Goal: Task Accomplishment & Management: Use online tool/utility

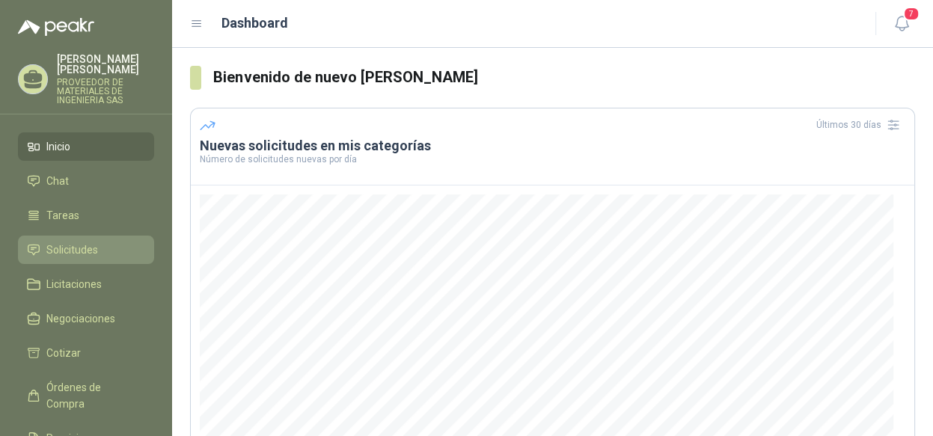
click at [88, 244] on span "Solicitudes" at bounding box center [72, 250] width 52 height 16
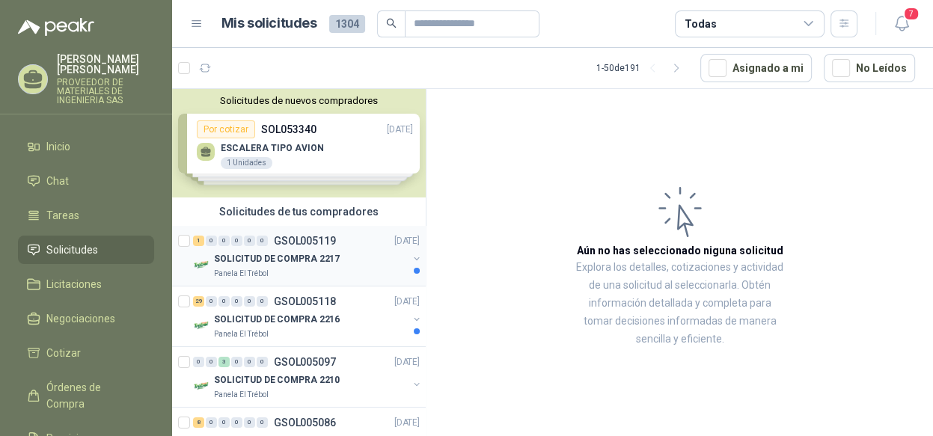
click at [411, 257] on button "button" at bounding box center [417, 259] width 12 height 12
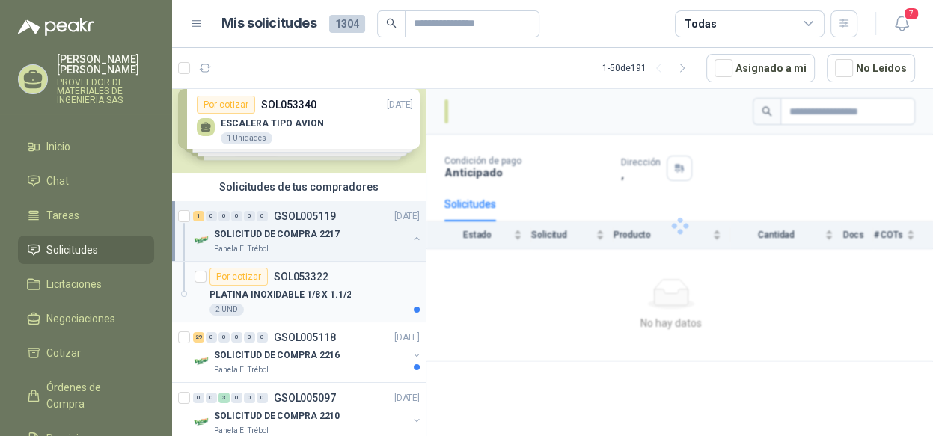
scroll to position [41, 0]
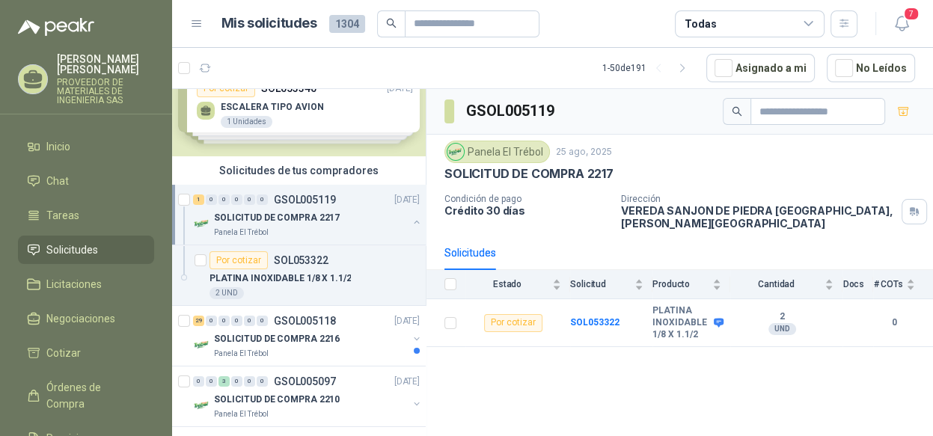
click at [411, 218] on button "button" at bounding box center [417, 222] width 12 height 12
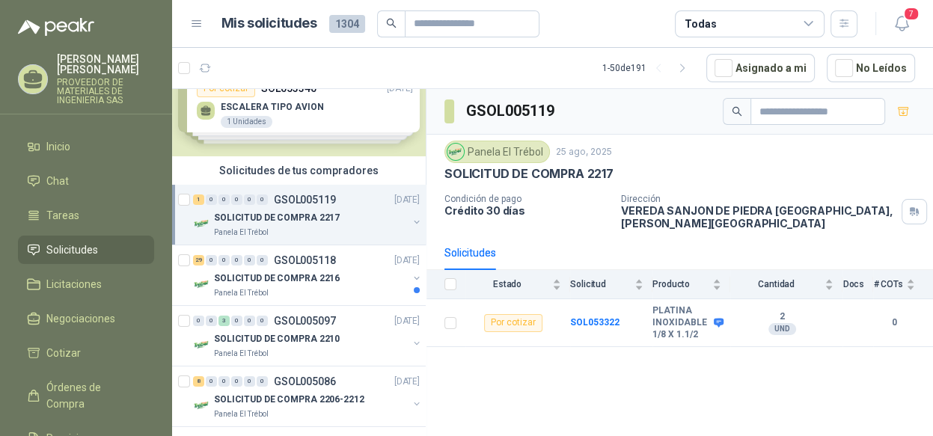
click at [411, 218] on button "button" at bounding box center [417, 222] width 12 height 12
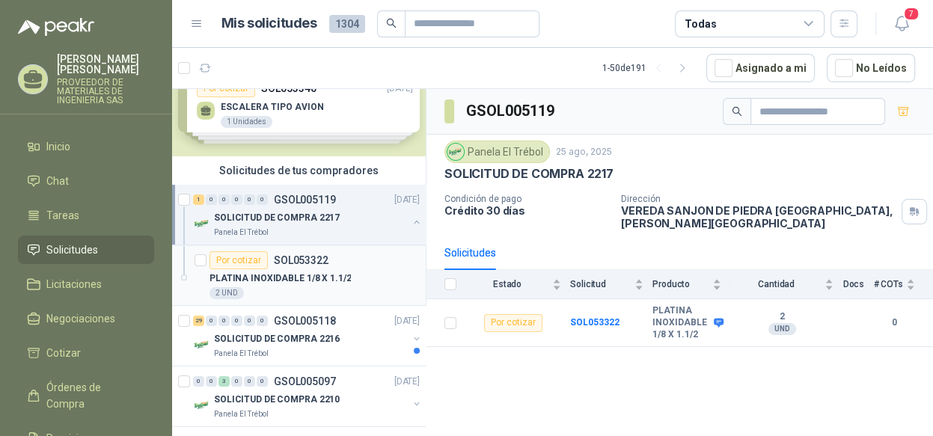
scroll to position [116, 0]
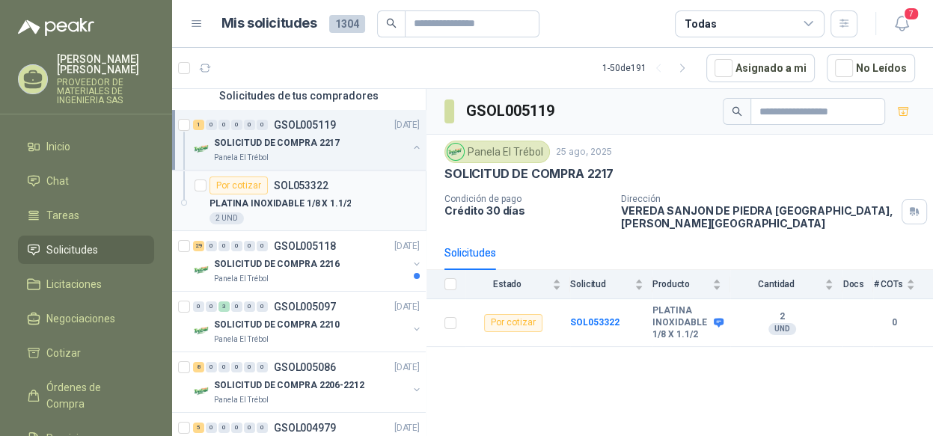
click at [361, 208] on div "PLATINA INOXIDABLE 1/8 X 1.1/2" at bounding box center [315, 204] width 210 height 18
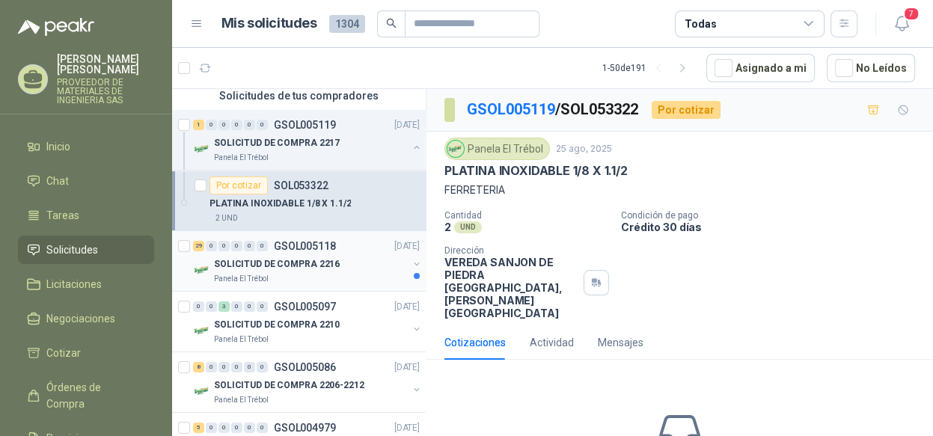
click at [411, 260] on button "button" at bounding box center [417, 264] width 12 height 12
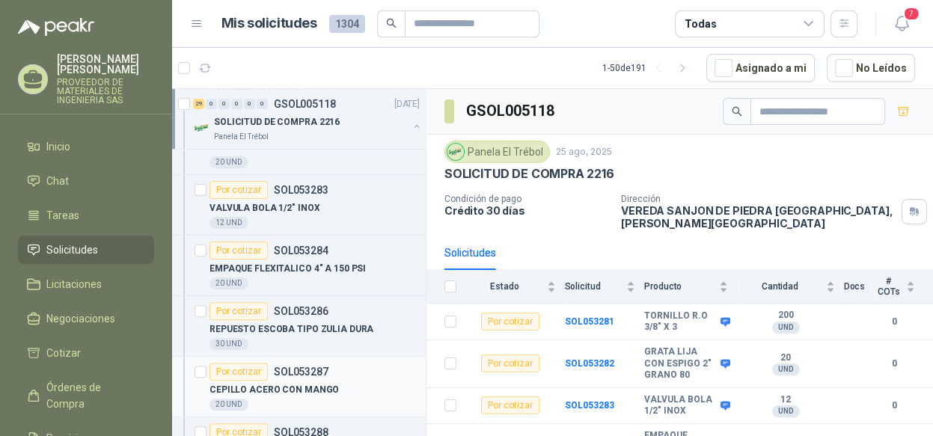
scroll to position [340, 0]
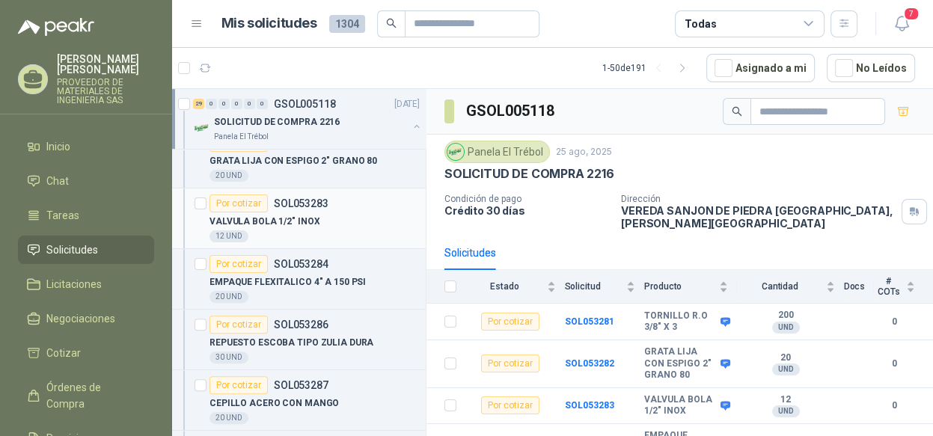
click at [338, 222] on div "VALVULA BOLA 1/2" INOX" at bounding box center [315, 221] width 210 height 18
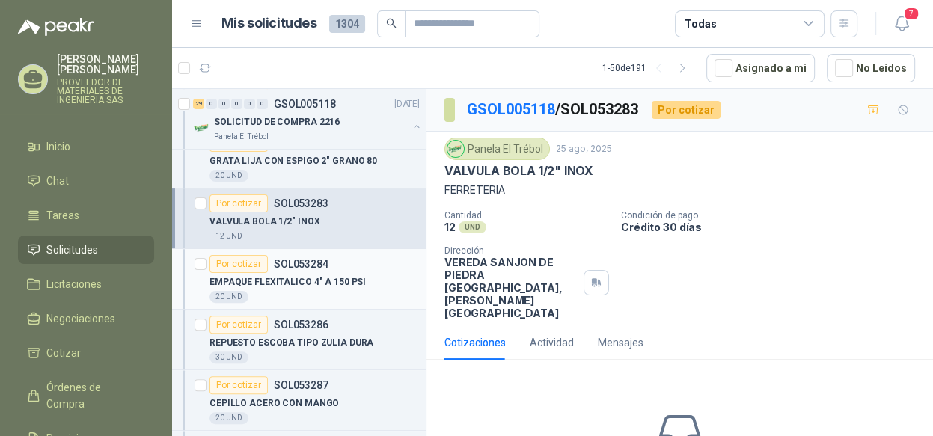
click at [328, 275] on p "EMPAQUE FLEXITALICO 4" A 150 PSI" at bounding box center [288, 282] width 156 height 14
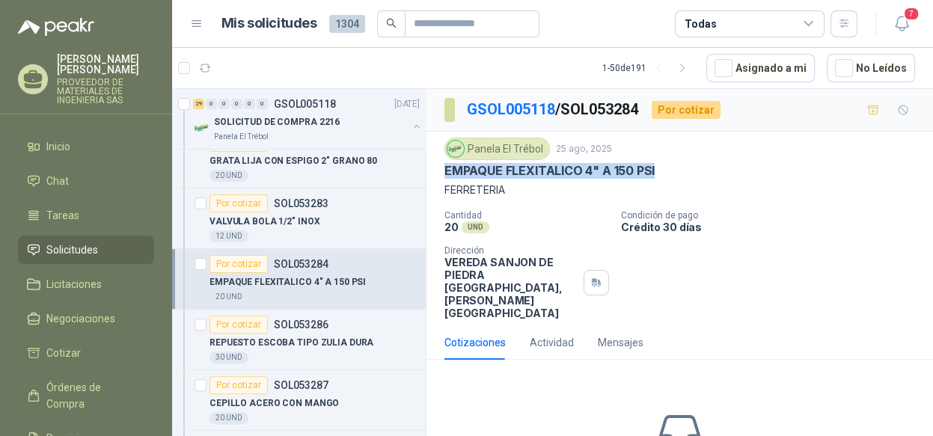
drag, startPoint x: 653, startPoint y: 170, endPoint x: 446, endPoint y: 174, distance: 207.3
click at [446, 174] on p "EMPAQUE FLEXITALICO 4" A 150 PSI" at bounding box center [549, 171] width 210 height 16
copy p "EMPAQUE FLEXITALICO 4" A 150 PSI"
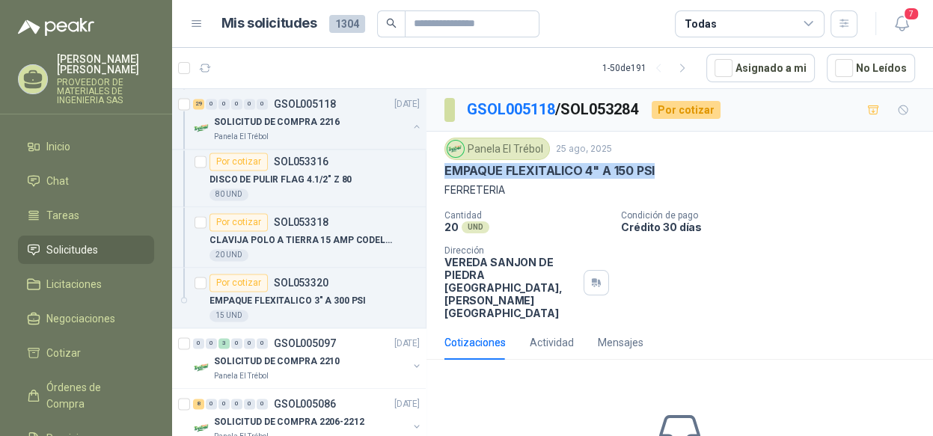
scroll to position [1912, 0]
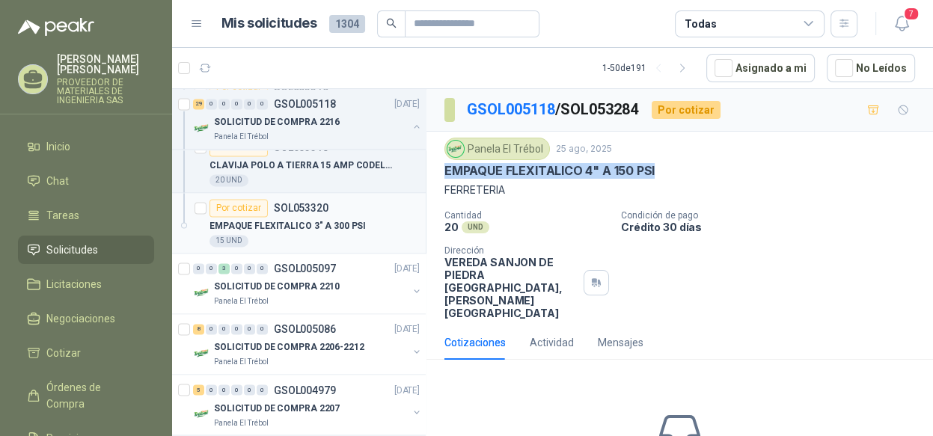
click at [361, 220] on div "EMPAQUE FLEXITALICO 3" A 300 PSI" at bounding box center [315, 226] width 210 height 18
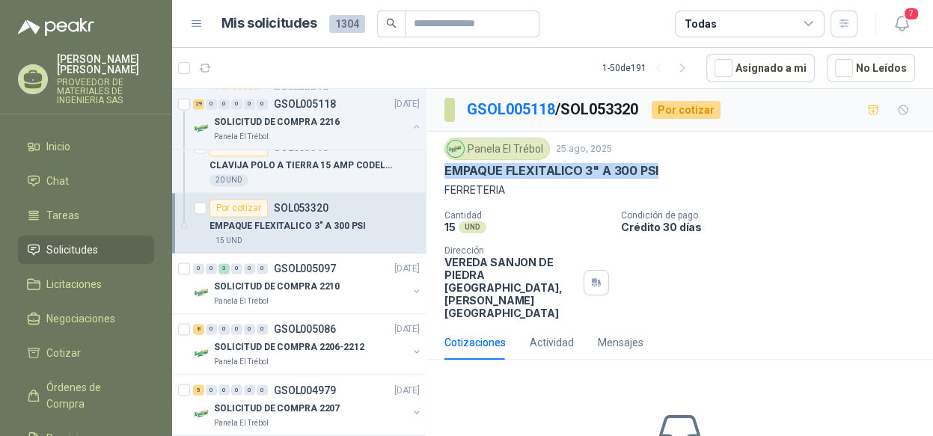
drag, startPoint x: 660, startPoint y: 165, endPoint x: 438, endPoint y: 163, distance: 221.5
click at [438, 163] on div "Panela El Trébol 25 ago, 2025 EMPAQUE FLEXITALICO 3" A 300 PSI FERRETERIA Canti…" at bounding box center [679, 229] width 507 height 194
copy p "EMPAQUE FLEXITALICO 3" A 300 PSI"
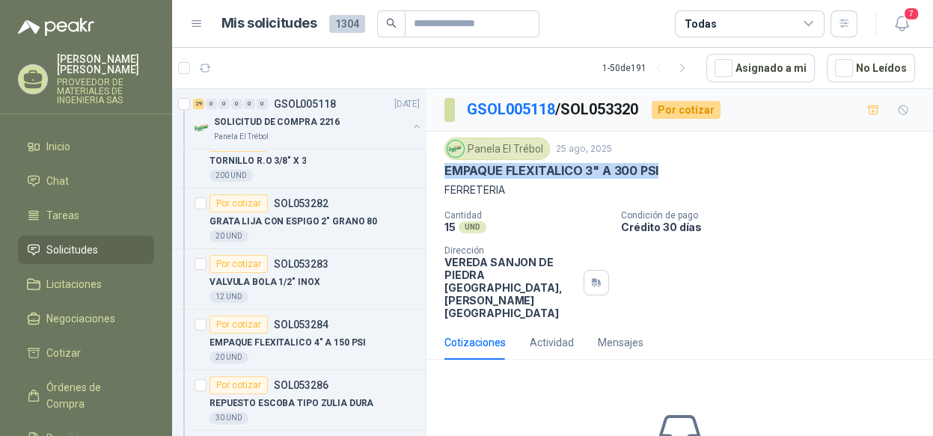
scroll to position [266, 0]
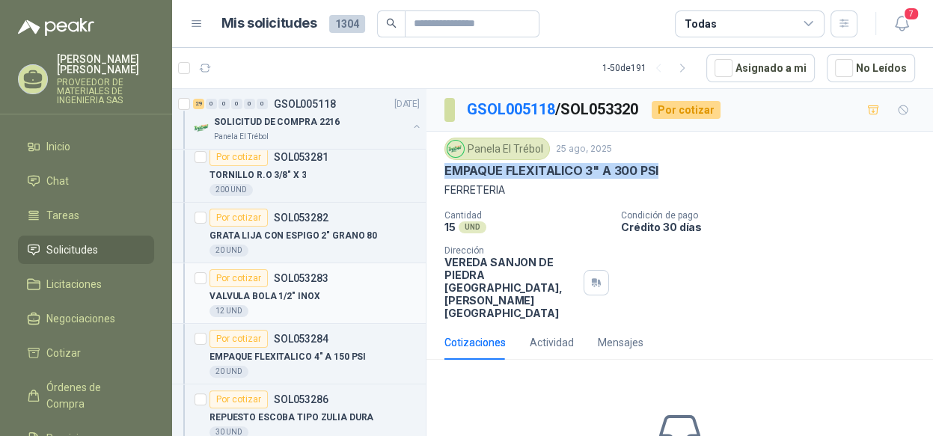
click at [324, 290] on div "VALVULA BOLA 1/2" INOX" at bounding box center [315, 296] width 210 height 18
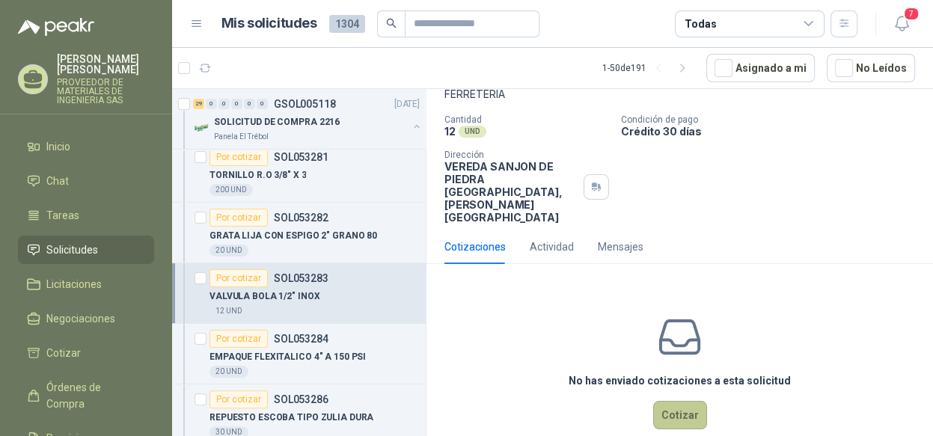
click at [667, 401] on button "Cotizar" at bounding box center [680, 415] width 54 height 28
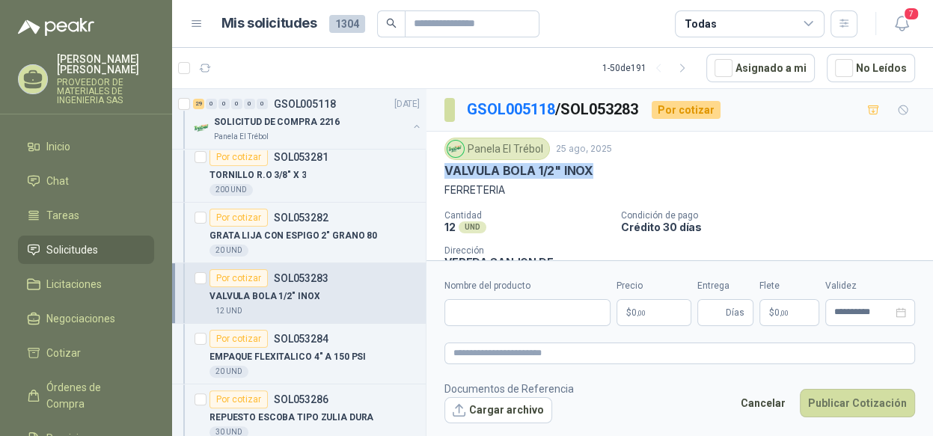
drag, startPoint x: 590, startPoint y: 167, endPoint x: 437, endPoint y: 171, distance: 152.7
click at [437, 171] on div "Panela El Trébol 25 ago, 2025 VALVULA BOLA 1/2" INOX FERRETERIA Cantidad 12 UND…" at bounding box center [679, 229] width 507 height 194
copy p "VALVULA BOLA 1/2" INOX"
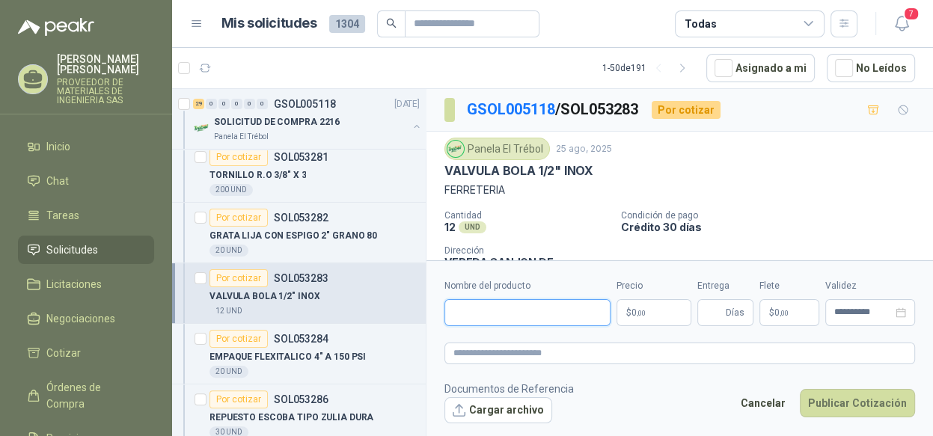
click at [498, 306] on input "Nombre del producto" at bounding box center [527, 312] width 166 height 27
paste input "**********"
type input "**********"
click at [649, 313] on p "$ 0 ,00" at bounding box center [654, 312] width 75 height 27
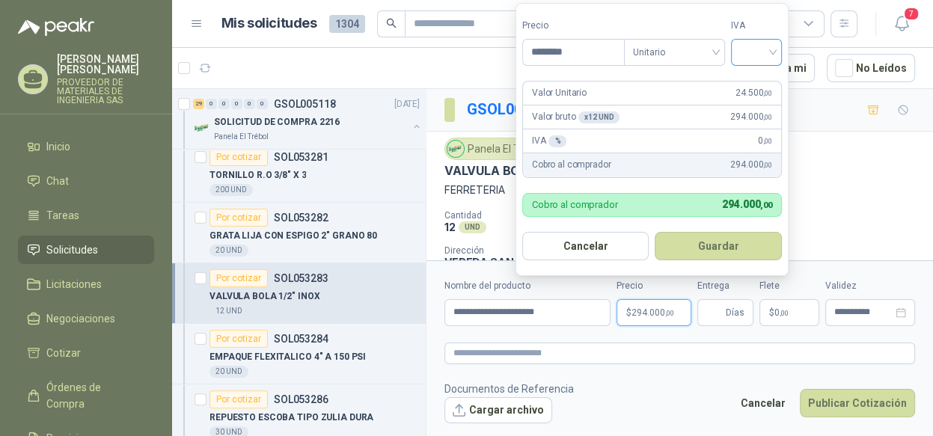
type input "********"
click at [753, 53] on input "search" at bounding box center [756, 51] width 33 height 22
click at [756, 84] on div "19%" at bounding box center [760, 84] width 28 height 16
click at [711, 245] on button "Guardar" at bounding box center [721, 246] width 129 height 28
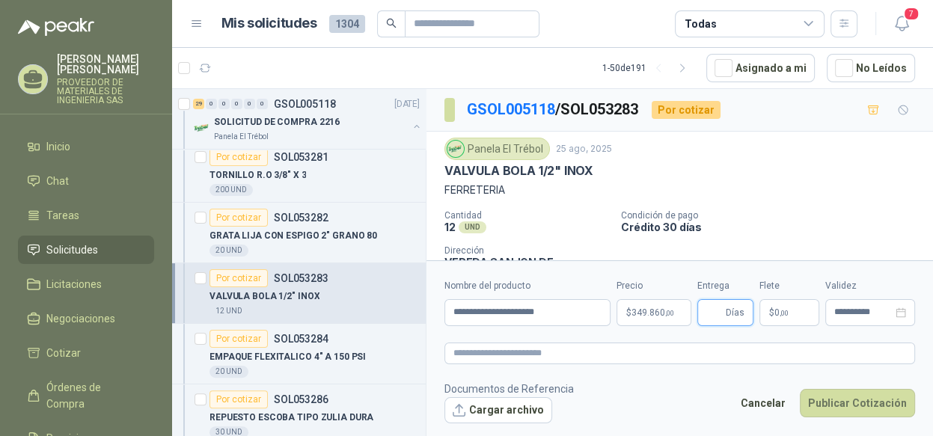
click at [716, 316] on input "Entrega" at bounding box center [714, 312] width 16 height 25
type input "*"
click at [841, 404] on button "Publicar Cotización" at bounding box center [857, 403] width 115 height 28
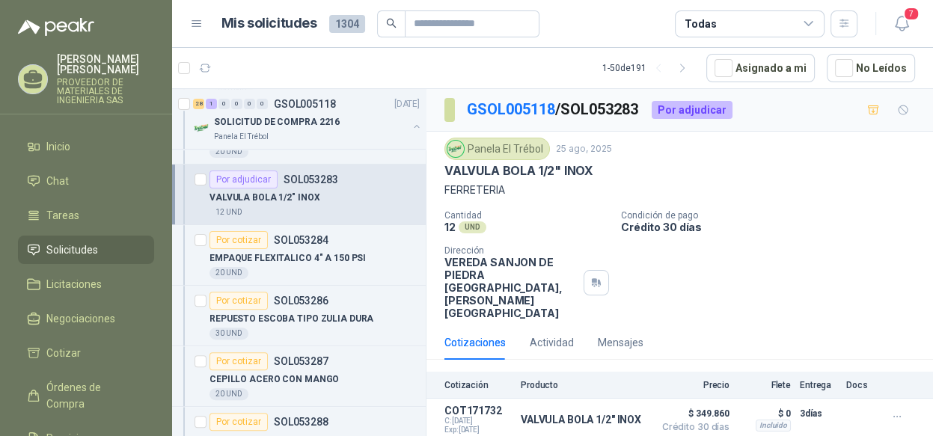
scroll to position [415, 0]
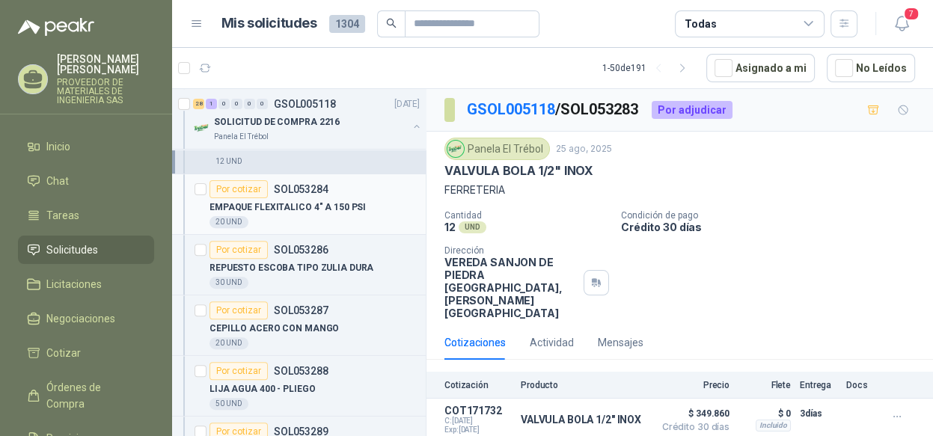
click at [305, 209] on p "EMPAQUE FLEXITALICO 4" A 150 PSI" at bounding box center [288, 208] width 156 height 14
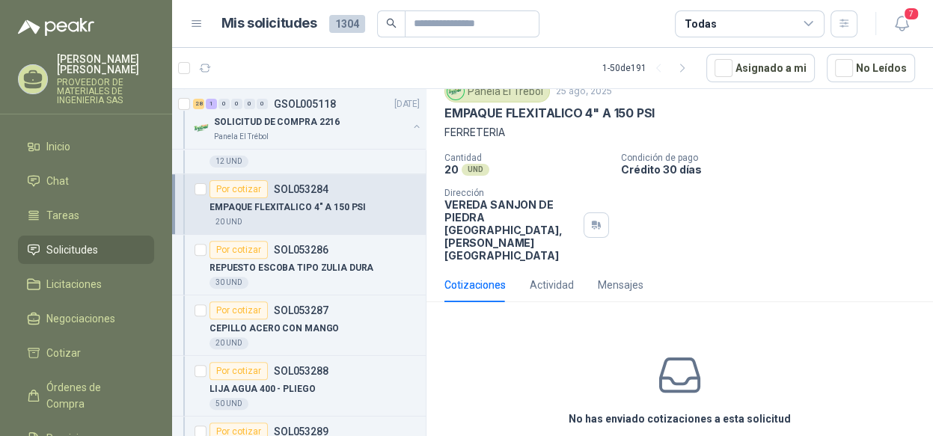
scroll to position [75, 0]
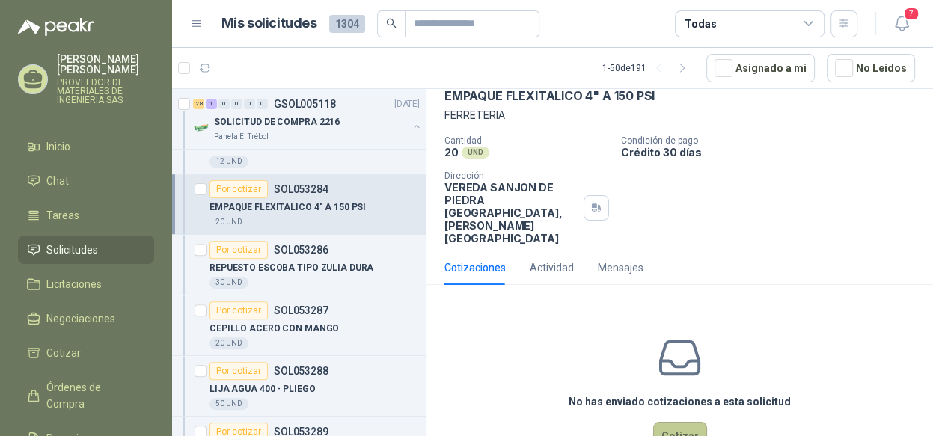
click at [678, 422] on button "Cotizar" at bounding box center [680, 436] width 54 height 28
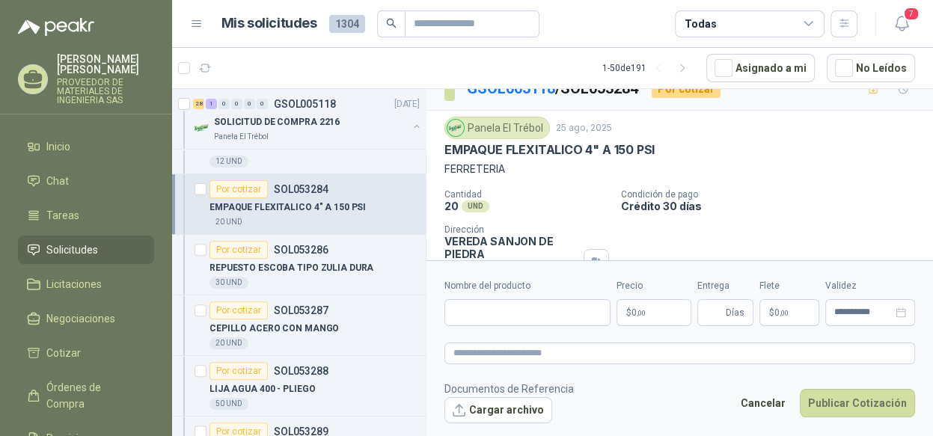
scroll to position [0, 0]
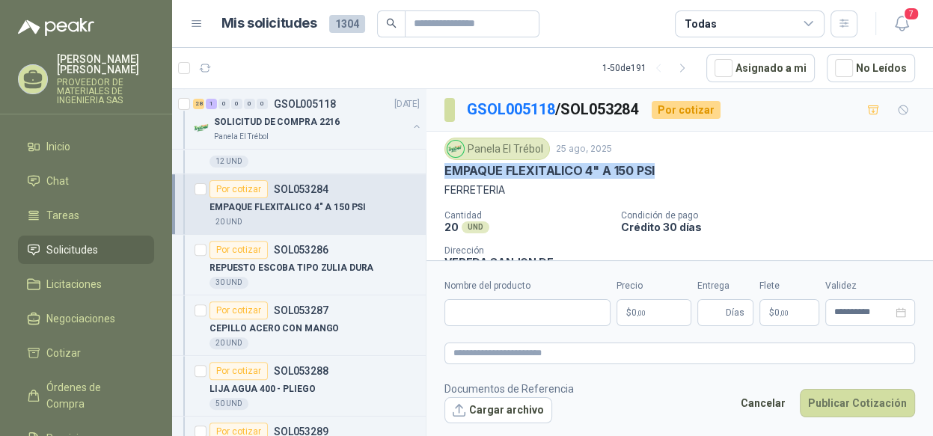
drag, startPoint x: 656, startPoint y: 170, endPoint x: 437, endPoint y: 168, distance: 219.2
click at [437, 168] on div "Panela El Trébol 25 ago, 2025 EMPAQUE FLEXITALICO 4" A 150 PSI FERRETERIA Canti…" at bounding box center [679, 229] width 507 height 194
copy p "EMPAQUE FLEXITALICO 4" A 150 PSI"
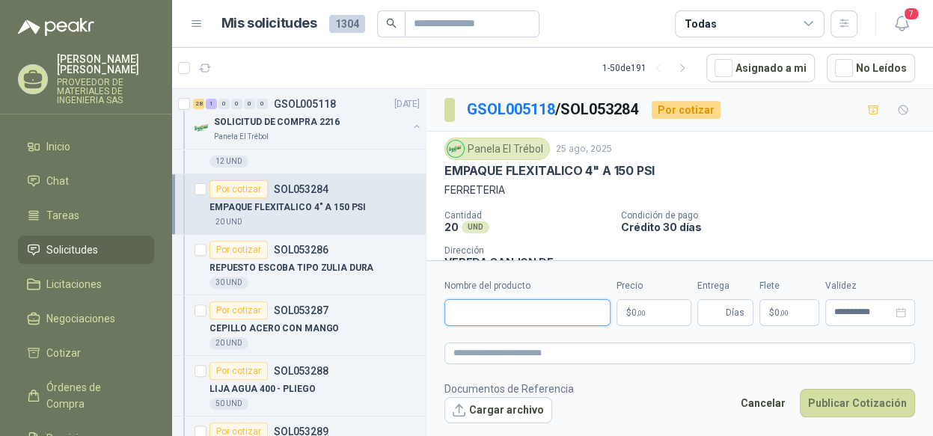
click at [477, 302] on input "Nombre del producto" at bounding box center [527, 312] width 166 height 27
paste input "**********"
type input "**********"
click at [660, 311] on p "$ 0 ,00" at bounding box center [654, 312] width 75 height 27
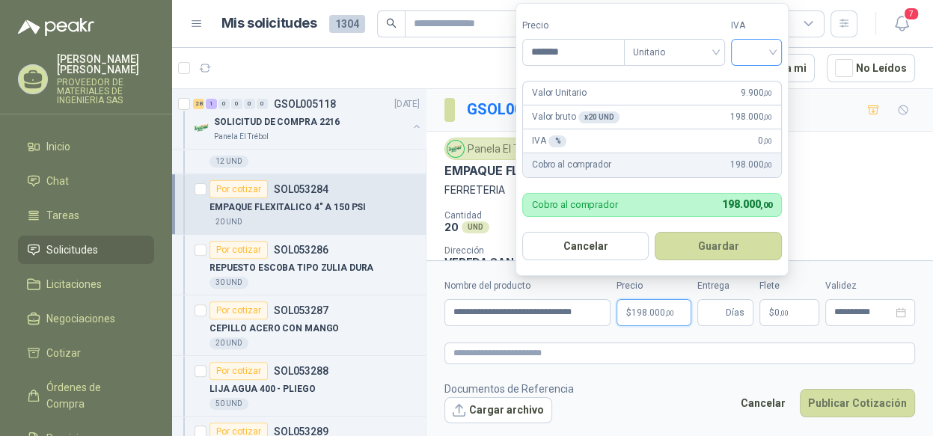
type input "*******"
click at [771, 55] on input "search" at bounding box center [756, 51] width 33 height 22
click at [753, 83] on div "19%" at bounding box center [760, 84] width 28 height 16
click at [709, 247] on button "Guardar" at bounding box center [721, 246] width 129 height 28
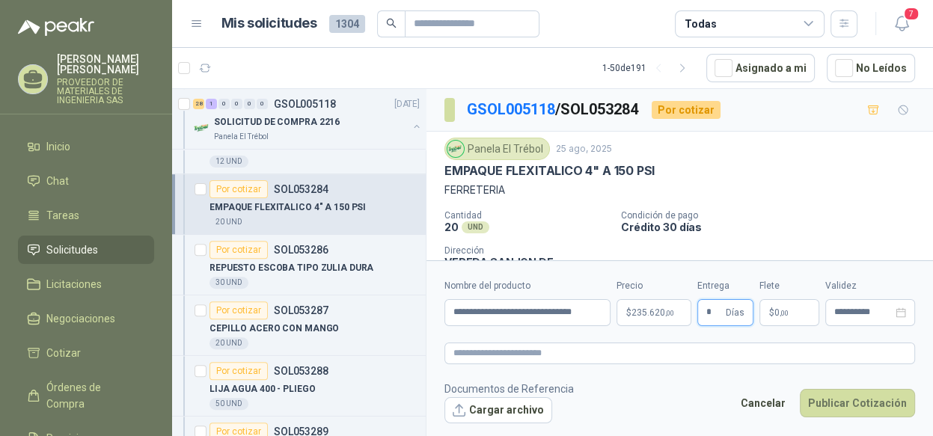
type input "*"
click at [719, 338] on form "**********" at bounding box center [679, 350] width 507 height 181
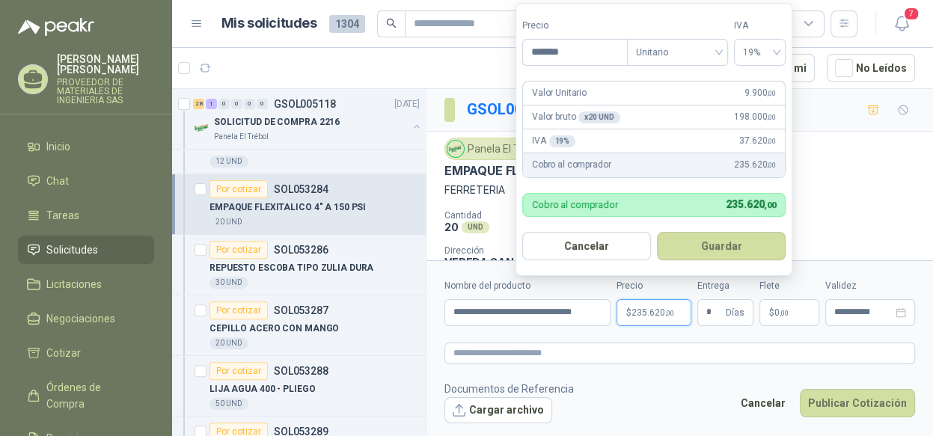
click at [675, 308] on p "$ 235.620 ,00" at bounding box center [654, 312] width 75 height 27
click at [748, 248] on button "Guardar" at bounding box center [721, 246] width 129 height 28
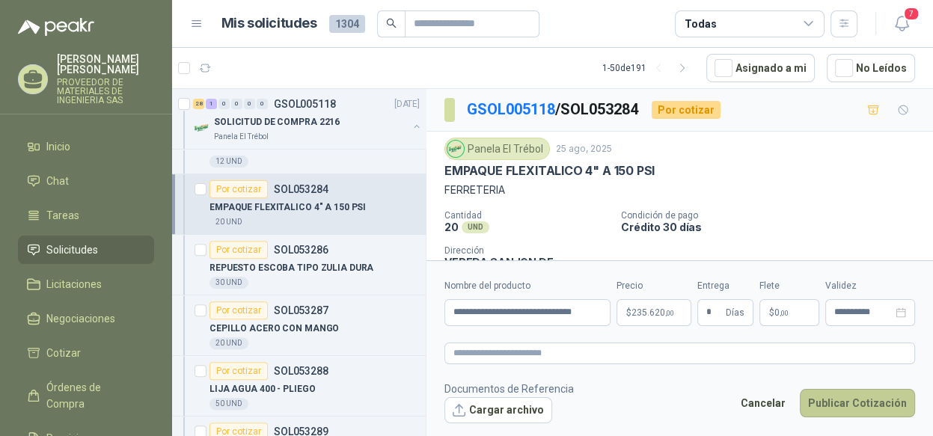
click at [830, 397] on button "Publicar Cotización" at bounding box center [857, 403] width 115 height 28
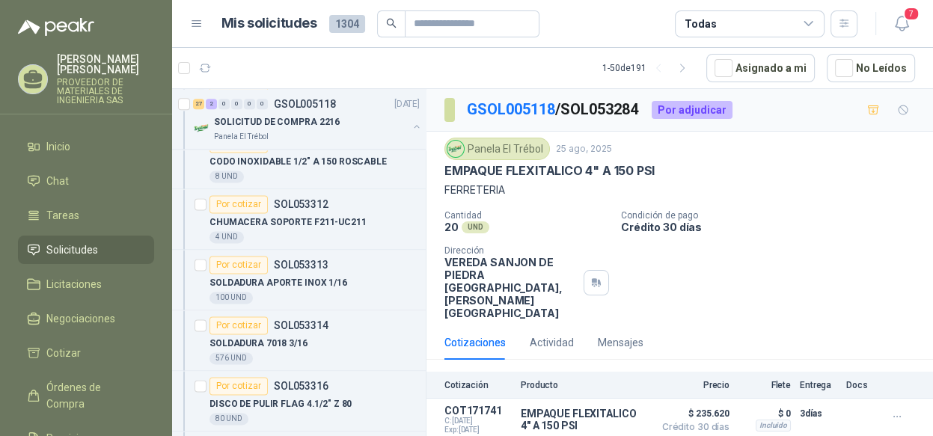
scroll to position [1762, 0]
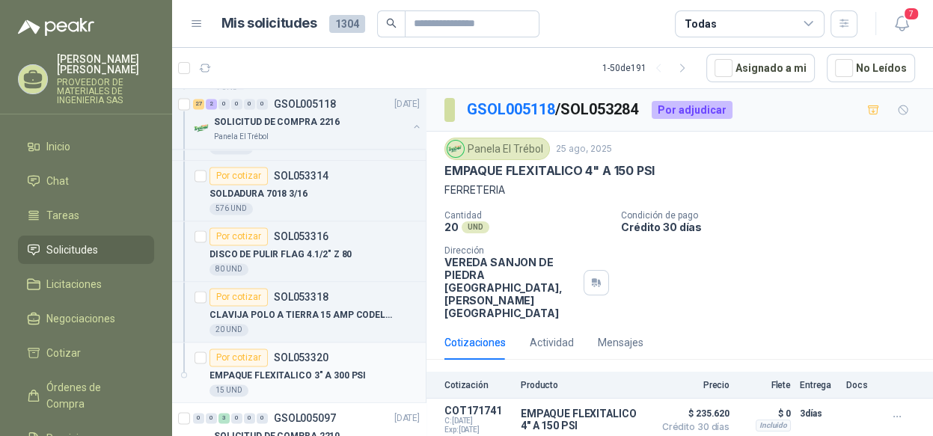
click at [353, 367] on div "EMPAQUE FLEXITALICO 3" A 300 PSI" at bounding box center [315, 376] width 210 height 18
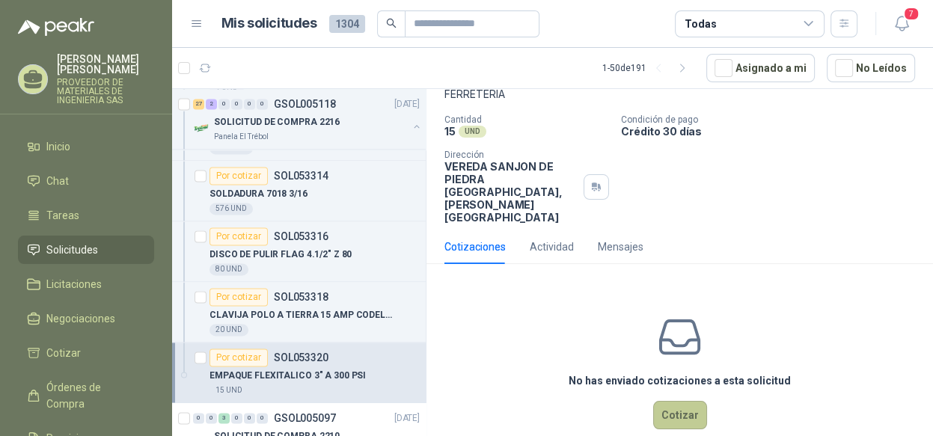
click at [667, 401] on button "Cotizar" at bounding box center [680, 415] width 54 height 28
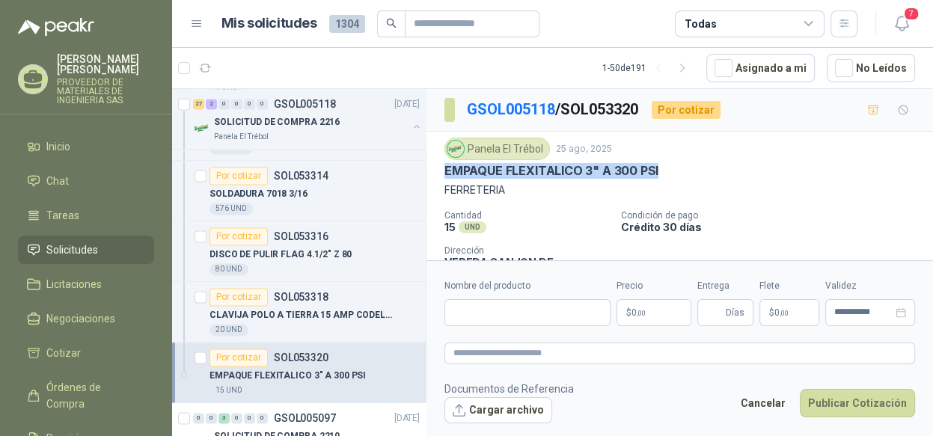
drag, startPoint x: 655, startPoint y: 168, endPoint x: 433, endPoint y: 170, distance: 222.2
click at [433, 170] on div "Panela El Trébol 25 ago, 2025 EMPAQUE FLEXITALICO 3" A 300 PSI FERRETERIA Canti…" at bounding box center [679, 229] width 507 height 194
copy p "EMPAQUE FLEXITALICO 3" A 300 PSI"
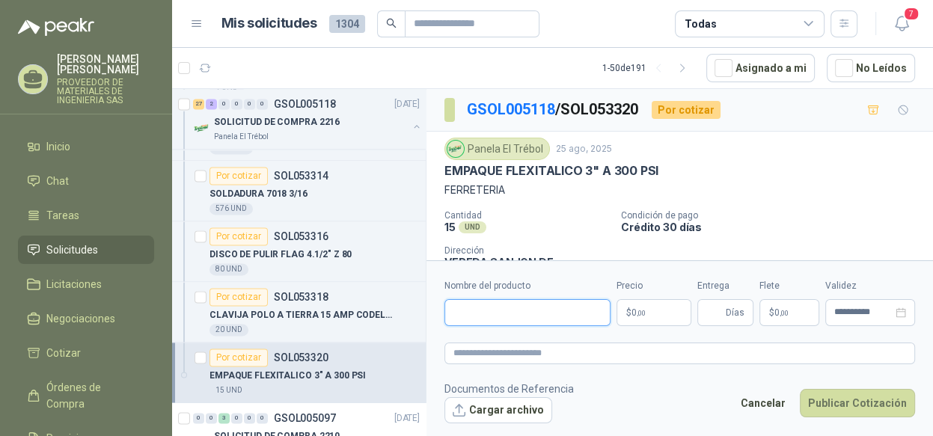
click at [467, 302] on input "Nombre del producto" at bounding box center [527, 312] width 166 height 27
paste input "**********"
type input "**********"
click at [661, 311] on p "$ 0 ,00" at bounding box center [654, 312] width 75 height 27
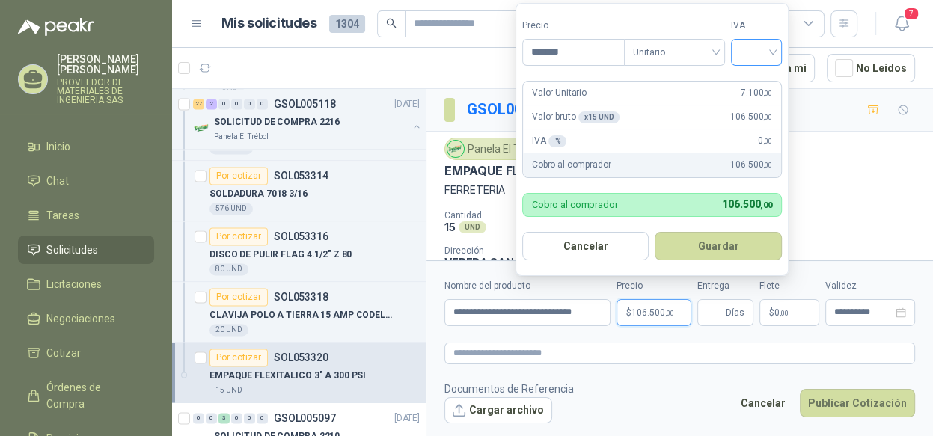
type input "*******"
click at [762, 42] on input "search" at bounding box center [756, 51] width 33 height 22
click at [753, 81] on div "19%" at bounding box center [760, 84] width 28 height 16
click at [741, 228] on form "Precio ******* Tipo Unitario IVA 19% Valor Unitario 7.100 ,00 Valor bruto x 15 …" at bounding box center [654, 139] width 277 height 273
click at [724, 252] on button "Guardar" at bounding box center [721, 246] width 129 height 28
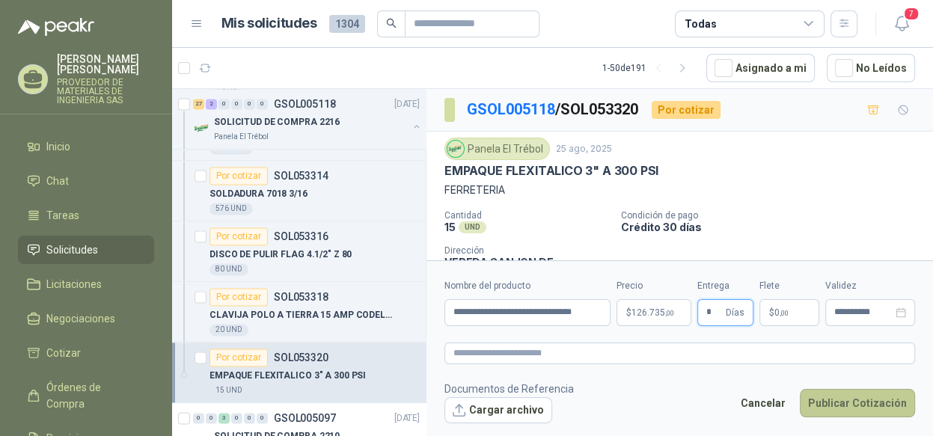
type input "*"
click at [837, 397] on button "Publicar Cotización" at bounding box center [857, 403] width 115 height 28
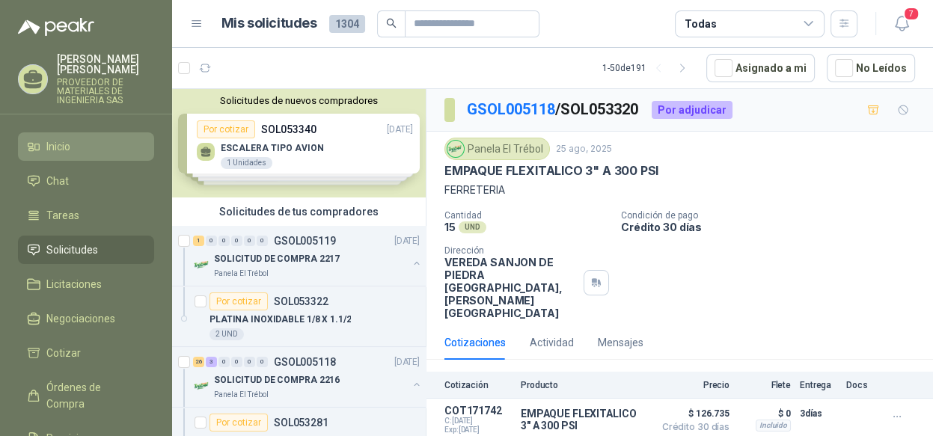
click at [96, 152] on li "Inicio" at bounding box center [86, 146] width 118 height 16
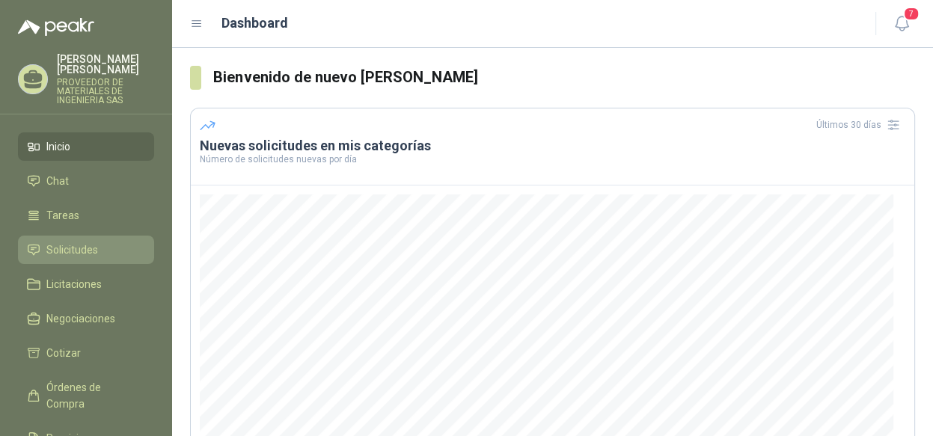
click at [83, 248] on span "Solicitudes" at bounding box center [72, 250] width 52 height 16
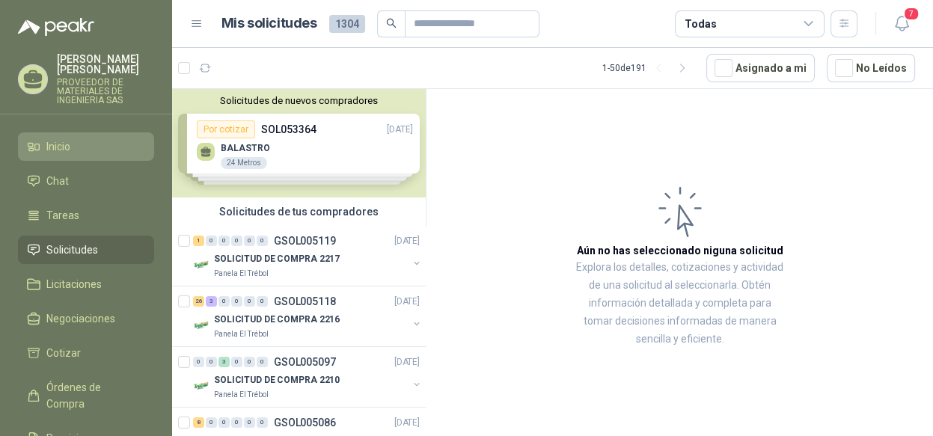
click at [65, 144] on span "Inicio" at bounding box center [58, 146] width 24 height 16
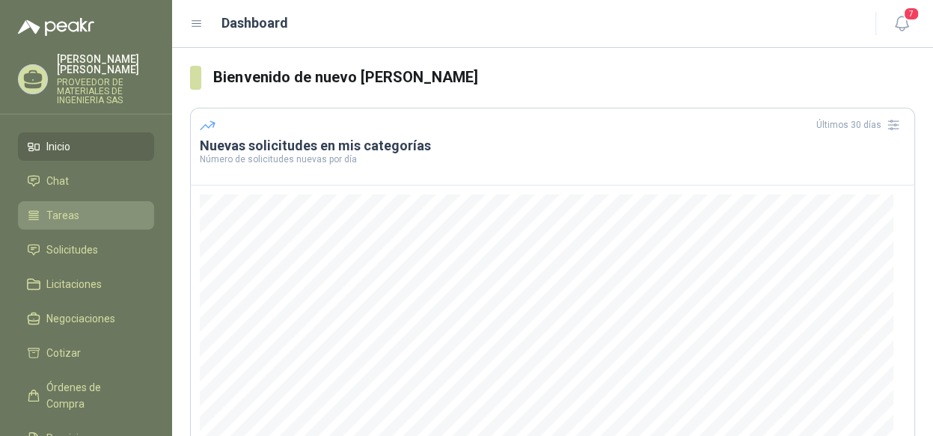
click at [72, 215] on span "Tareas" at bounding box center [62, 215] width 33 height 16
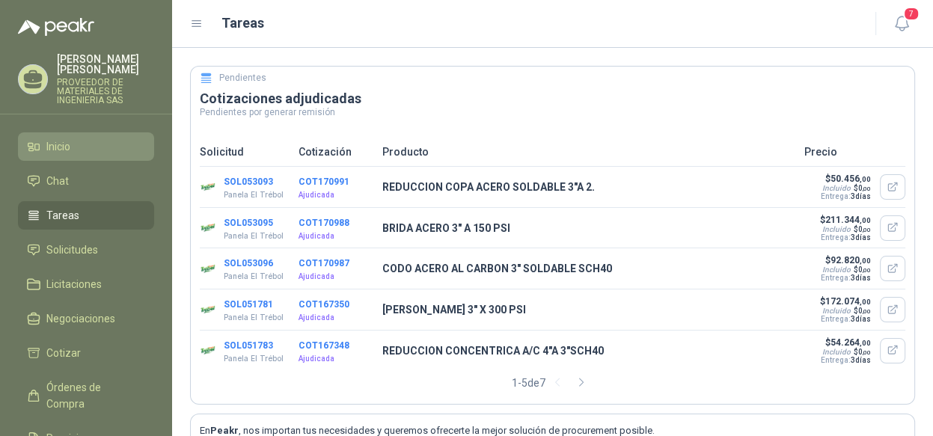
click at [76, 144] on li "Inicio" at bounding box center [86, 146] width 118 height 16
